Goal: Task Accomplishment & Management: Use online tool/utility

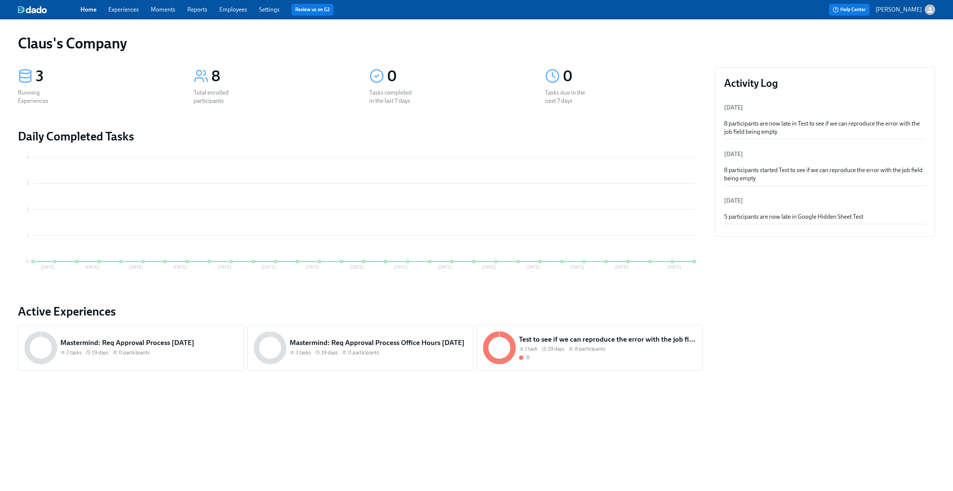
click at [138, 11] on link "Experiences" at bounding box center [123, 9] width 31 height 7
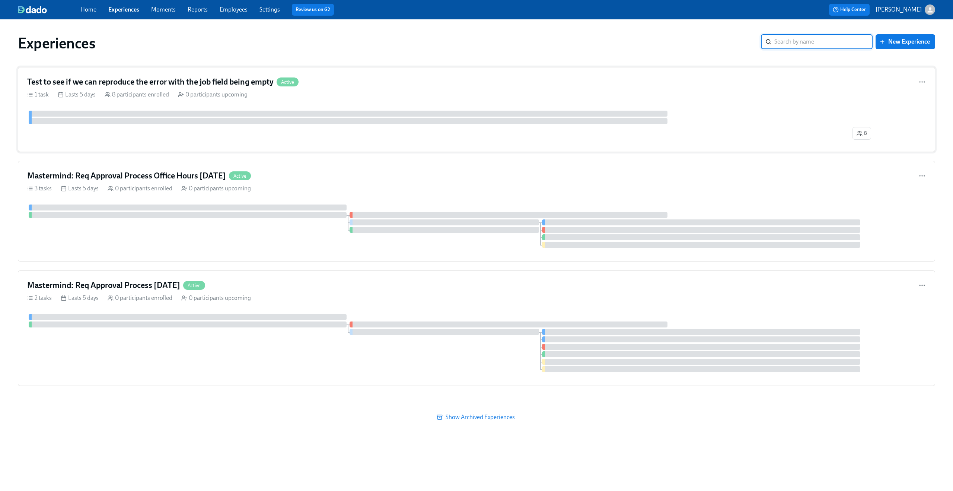
click at [338, 88] on div "Test to see if we can reproduce the error with the job field being empty Active…" at bounding box center [476, 109] width 917 height 85
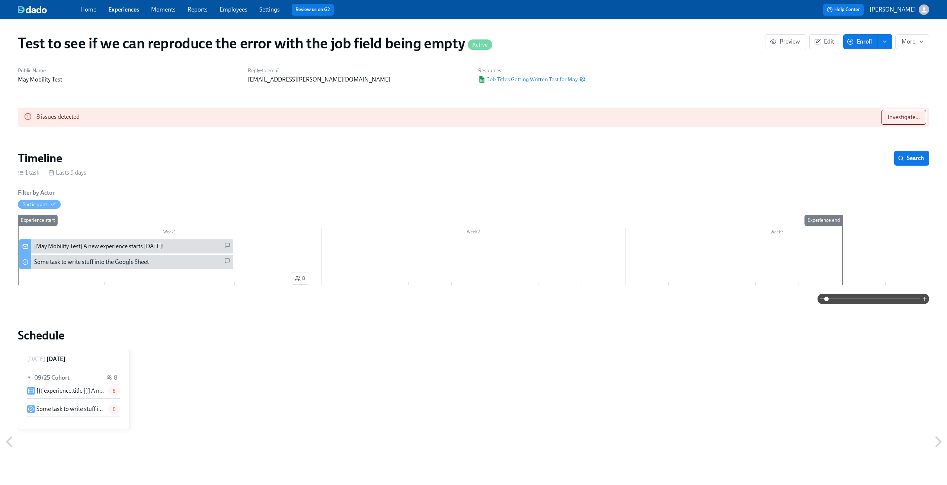
click at [140, 15] on div "Home Experiences Moments Reports Employees Settings Review us on G2" at bounding box center [292, 10] width 425 height 12
click at [136, 13] on link "Experiences" at bounding box center [123, 9] width 31 height 7
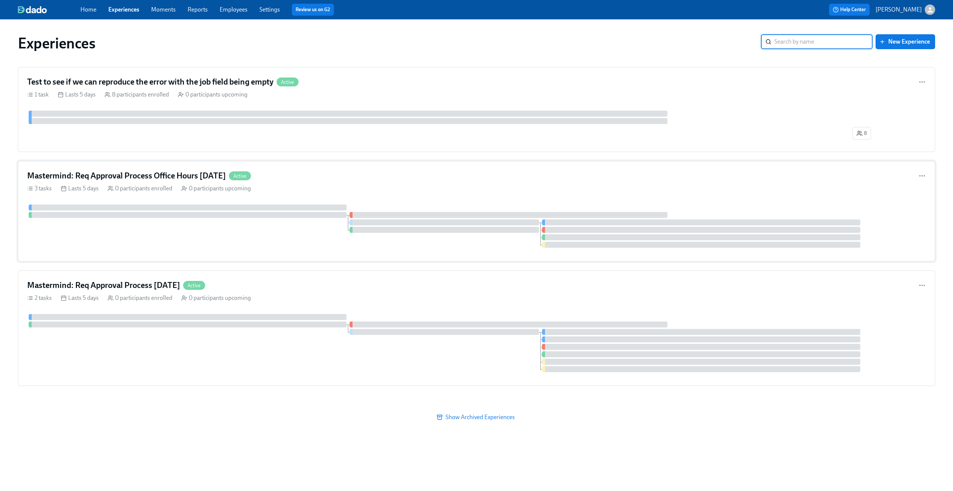
click at [165, 180] on h4 "Mastermind: Req Approval Process Office Hours [DATE]" at bounding box center [126, 175] width 199 height 11
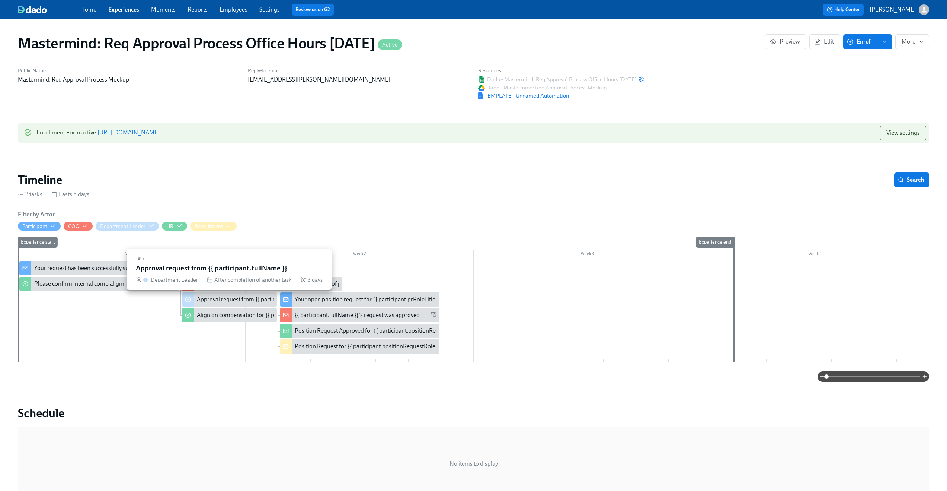
click at [238, 305] on div "Approval request from {{ participant.fullName }}" at bounding box center [229, 299] width 95 height 14
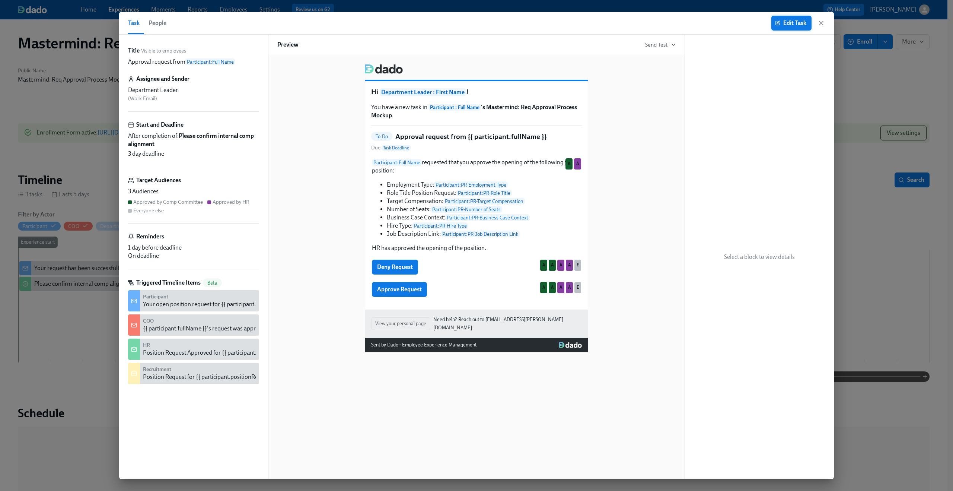
click at [786, 24] on span "Edit Task" at bounding box center [792, 22] width 30 height 7
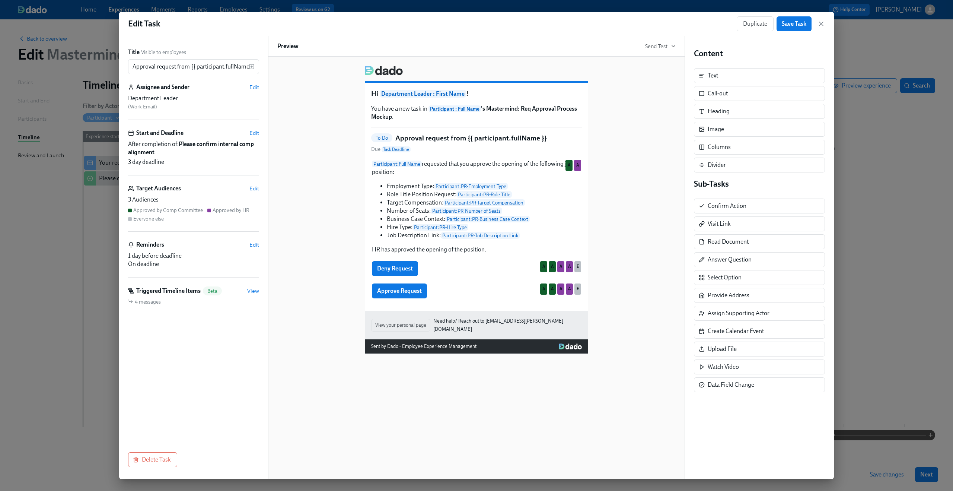
click at [254, 186] on span "Edit" at bounding box center [254, 188] width 10 height 7
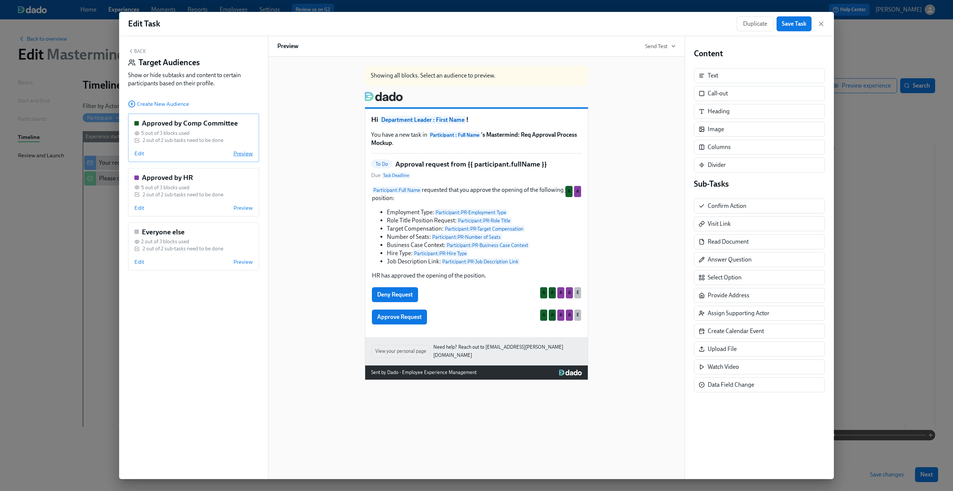
click at [241, 153] on span "Preview" at bounding box center [242, 153] width 19 height 7
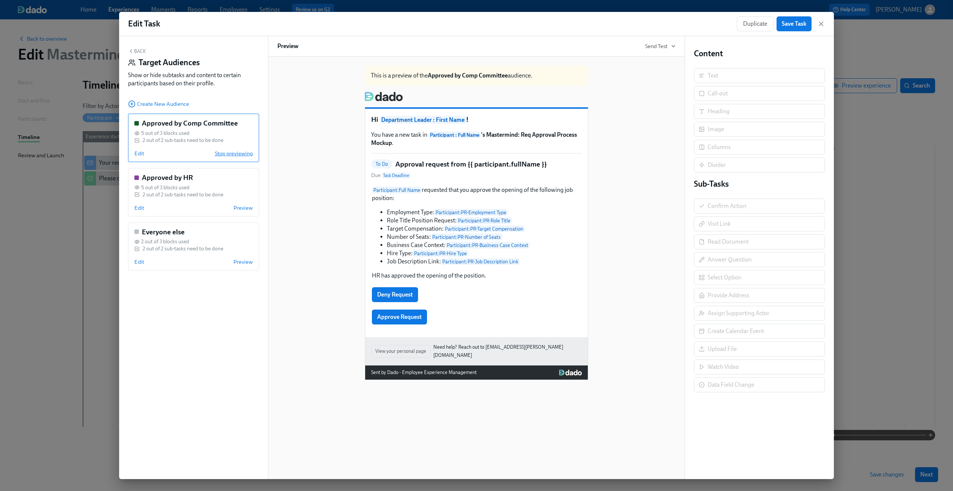
click at [241, 153] on span "Stop previewing" at bounding box center [234, 153] width 38 height 7
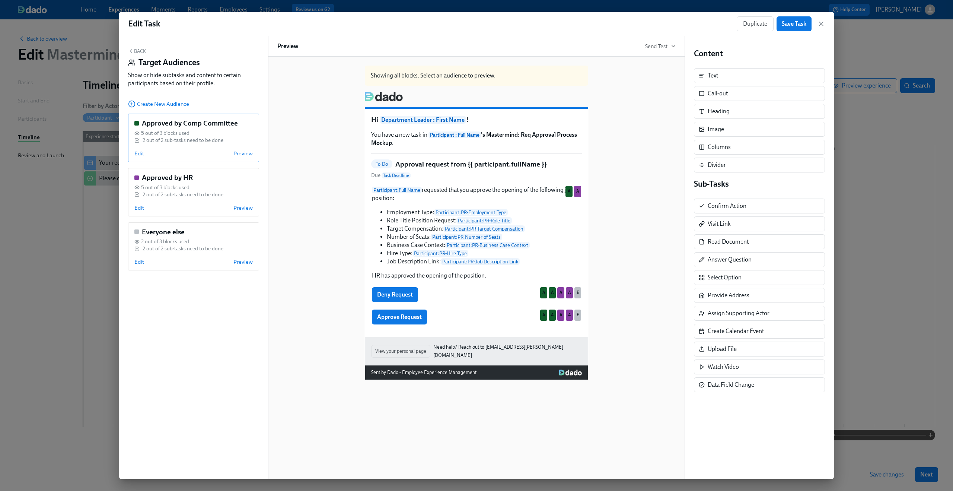
click at [241, 153] on span "Preview" at bounding box center [242, 153] width 19 height 7
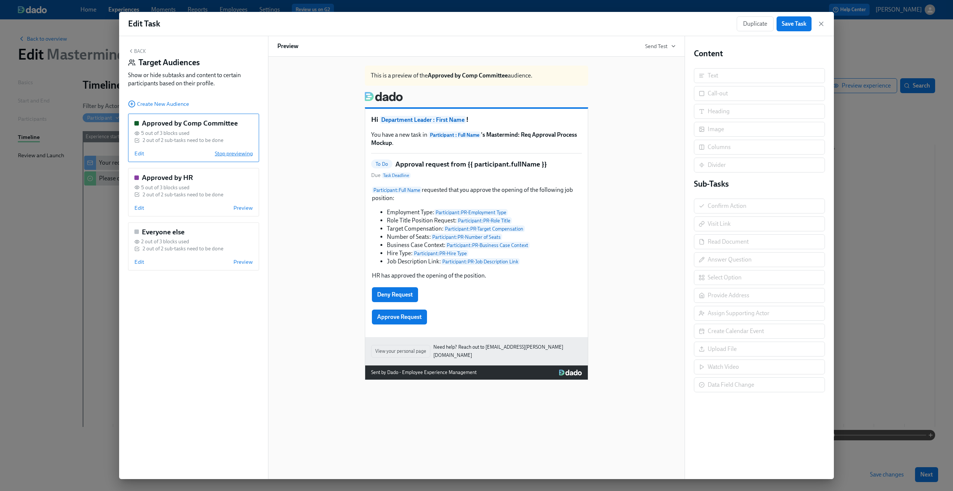
click at [241, 153] on span "Stop previewing" at bounding box center [234, 153] width 38 height 7
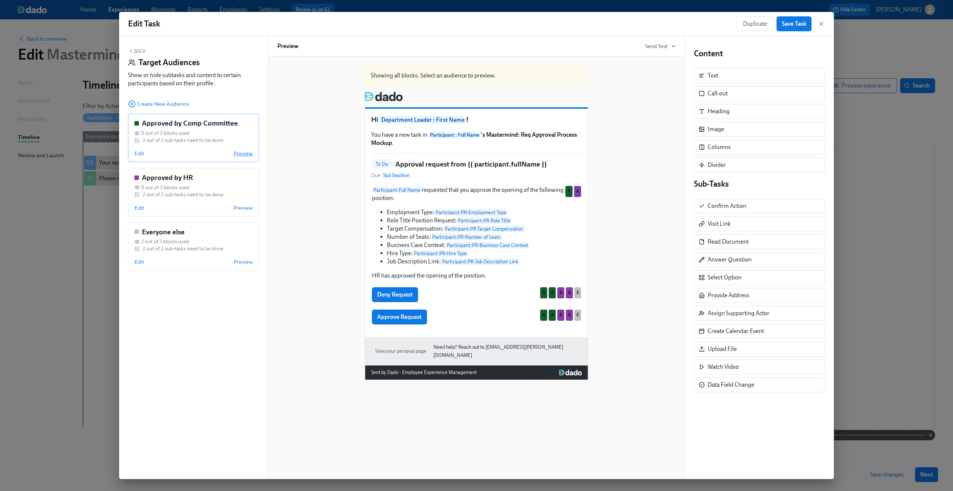
click at [241, 153] on span "Preview" at bounding box center [242, 153] width 19 height 7
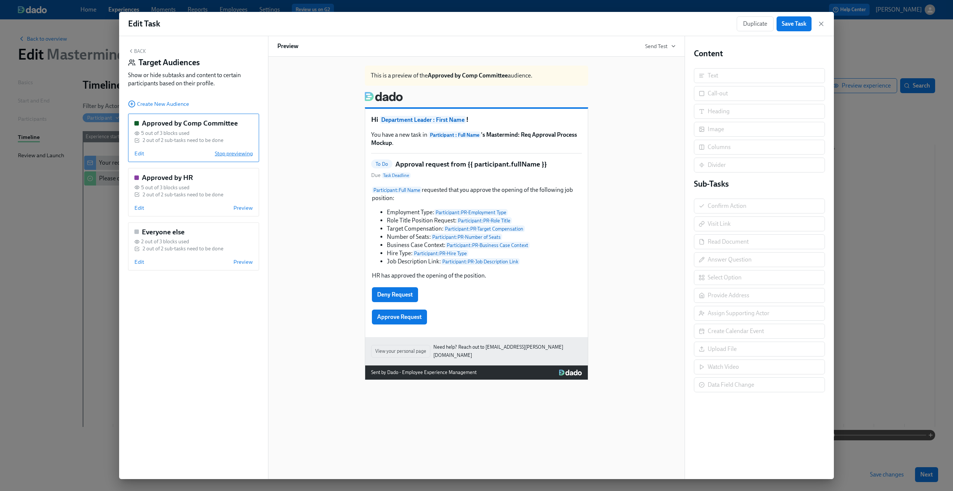
click at [241, 153] on span "Stop previewing" at bounding box center [234, 153] width 38 height 7
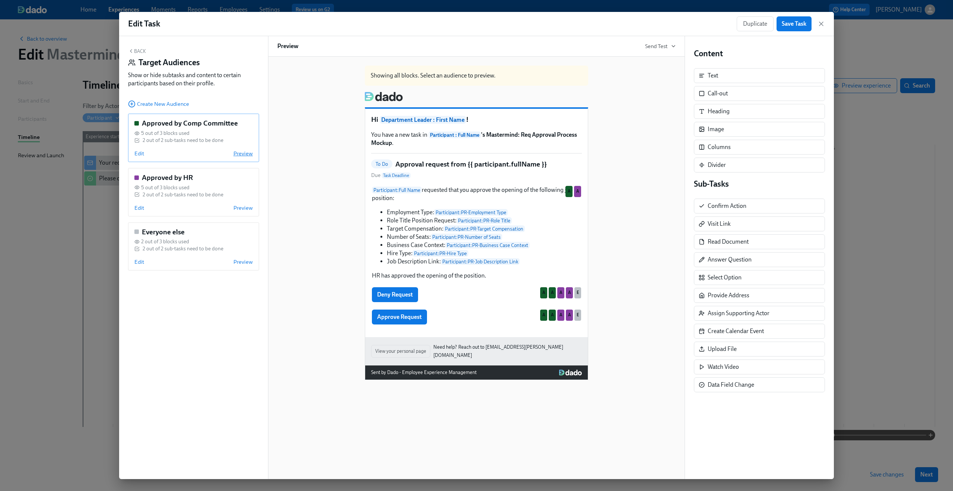
click at [241, 153] on span "Preview" at bounding box center [242, 153] width 19 height 7
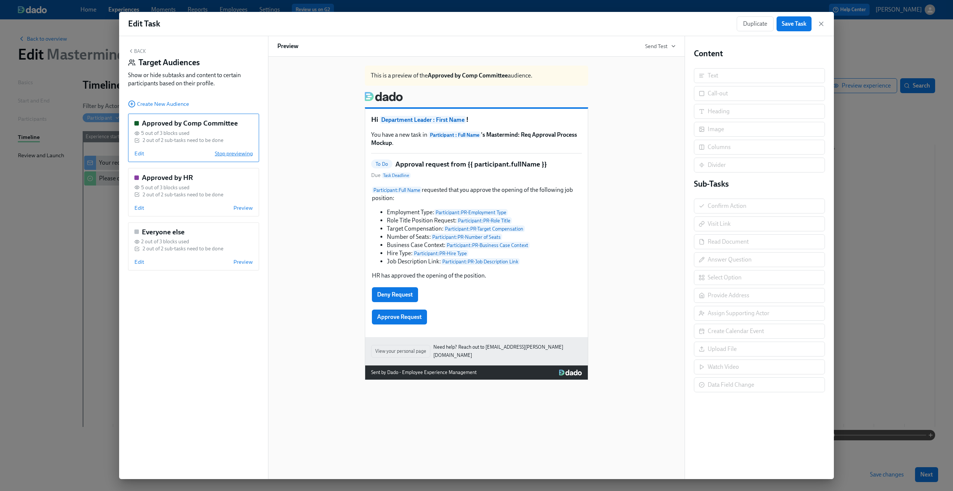
click at [241, 153] on span "Stop previewing" at bounding box center [234, 153] width 38 height 7
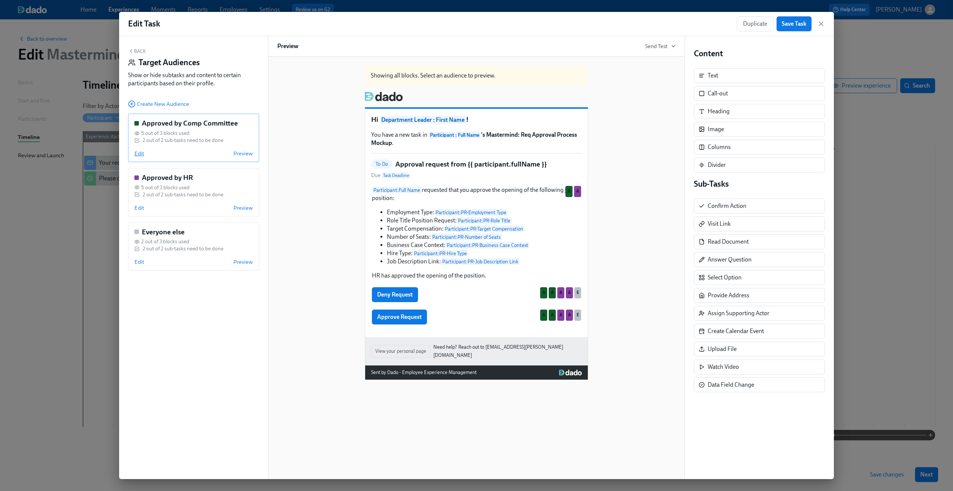
click at [139, 150] on span "Edit" at bounding box center [139, 153] width 10 height 7
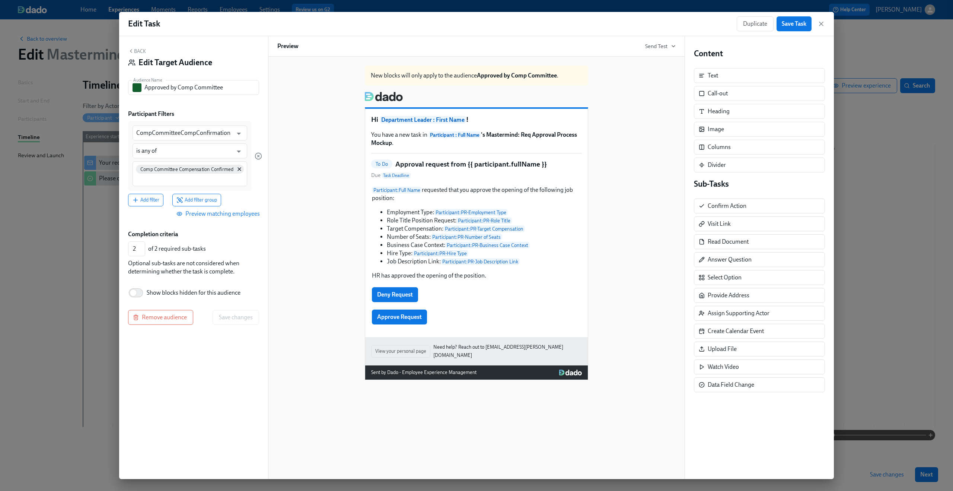
click at [201, 211] on span "Preview matching employees" at bounding box center [219, 213] width 82 height 7
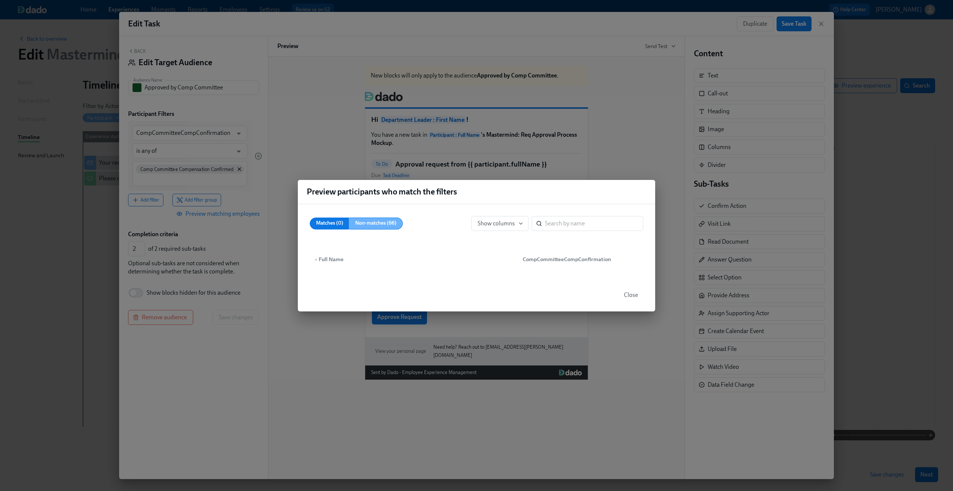
click at [368, 227] on span "Non-matches (66)" at bounding box center [375, 223] width 41 height 9
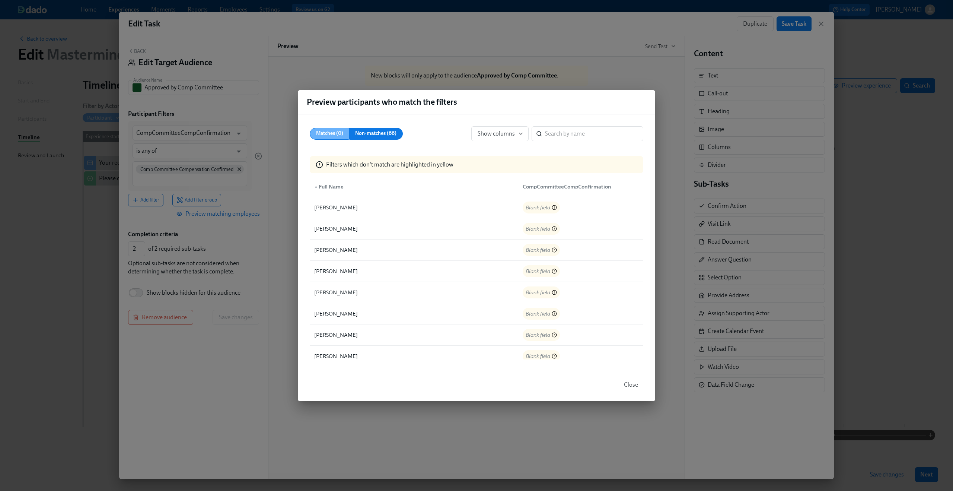
click at [323, 135] on span "Matches (0)" at bounding box center [329, 133] width 27 height 9
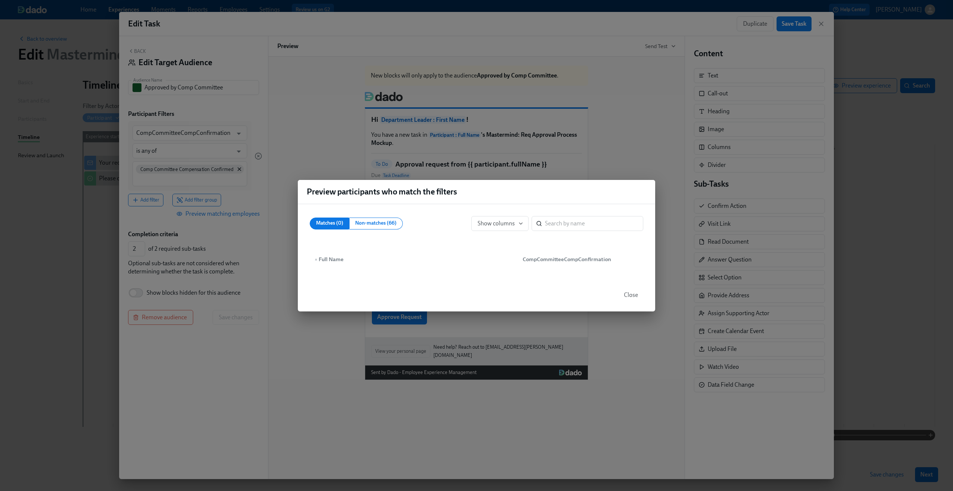
click at [316, 133] on div "Preview participants who match the filters Matches (0) Non-matches (66) Show co…" at bounding box center [476, 245] width 953 height 491
